Goal: Transaction & Acquisition: Download file/media

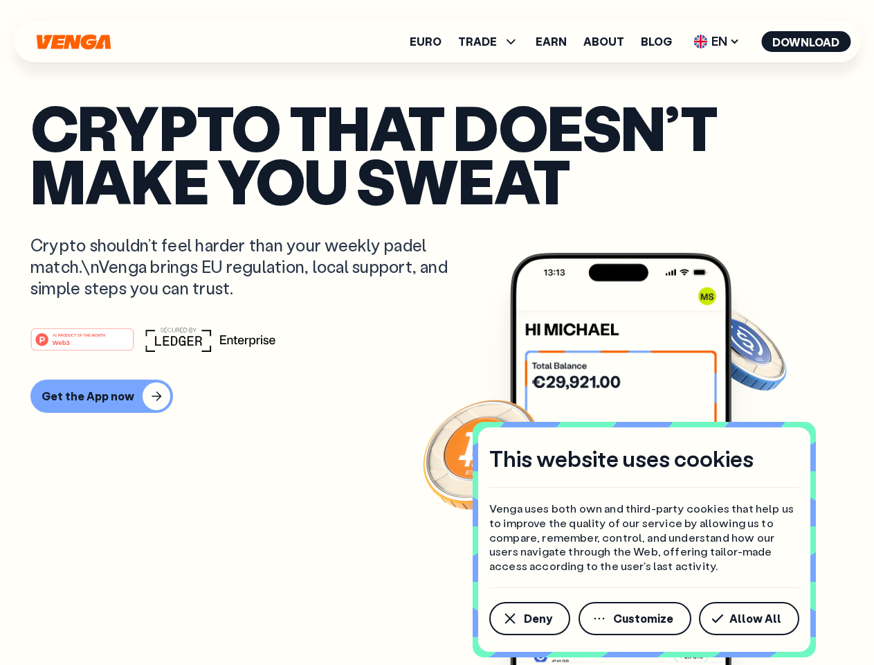
click at [437, 332] on div "#1 PRODUCT OF THE MONTH Web3" at bounding box center [437, 339] width 814 height 25
click at [529, 618] on span "Deny" at bounding box center [538, 618] width 28 height 11
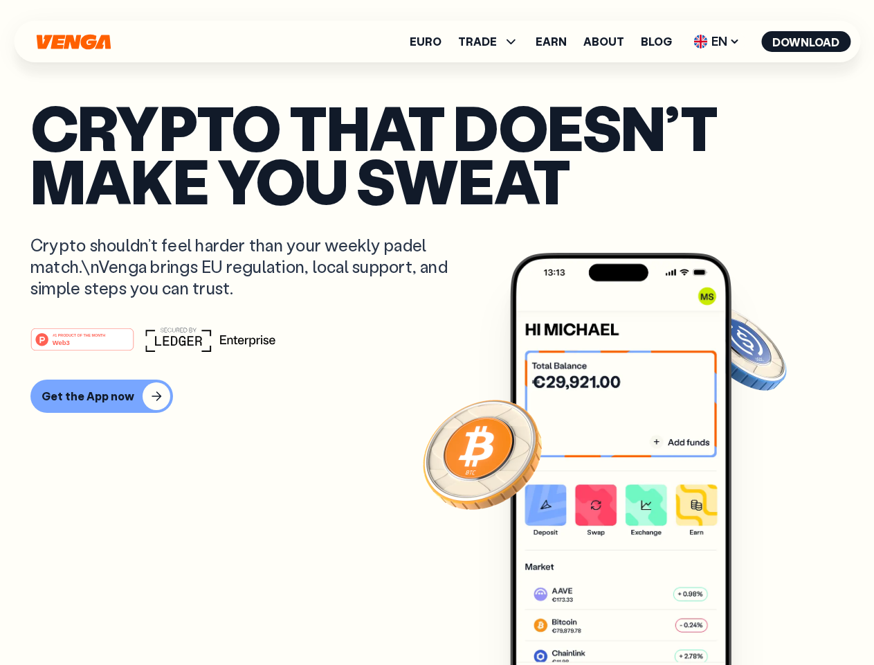
click at [637, 618] on img at bounding box center [621, 485] width 222 height 464
click at [752, 618] on article "Crypto that doesn’t make you sweat Crypto shouldn’t feel harder than your weekl…" at bounding box center [437, 359] width 814 height 519
click at [490, 42] on span "TRADE" at bounding box center [477, 41] width 39 height 11
click at [717, 42] on span "EN" at bounding box center [717, 41] width 56 height 22
click at [807, 42] on button "Download" at bounding box center [806, 41] width 89 height 21
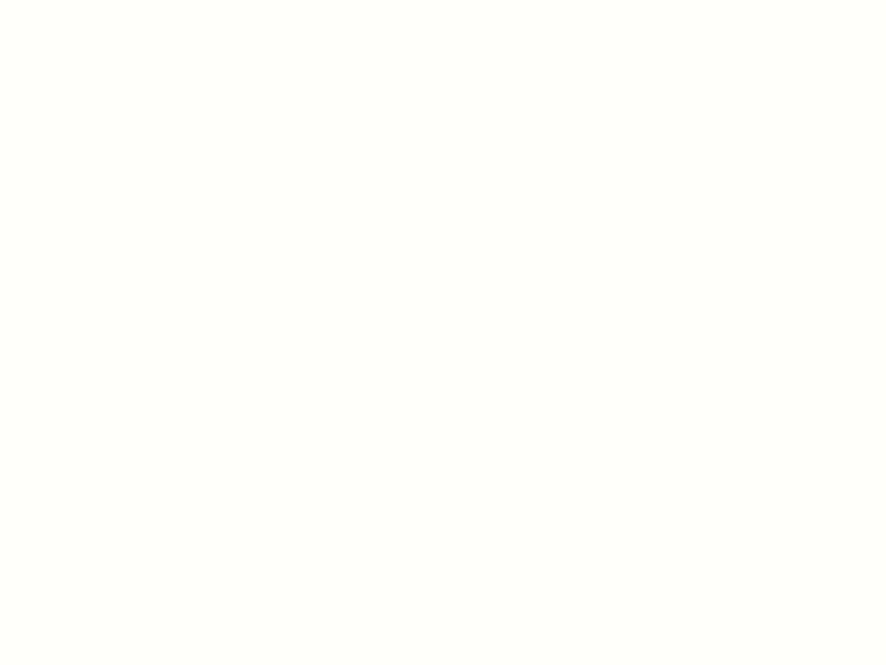
click at [100, 0] on html "This website uses cookies Venga uses both own and third-party cookies that help…" at bounding box center [443, 0] width 886 height 0
click at [85, 0] on html "This website uses cookies Venga uses both own and third-party cookies that help…" at bounding box center [443, 0] width 886 height 0
